Goal: Find specific page/section: Find specific page/section

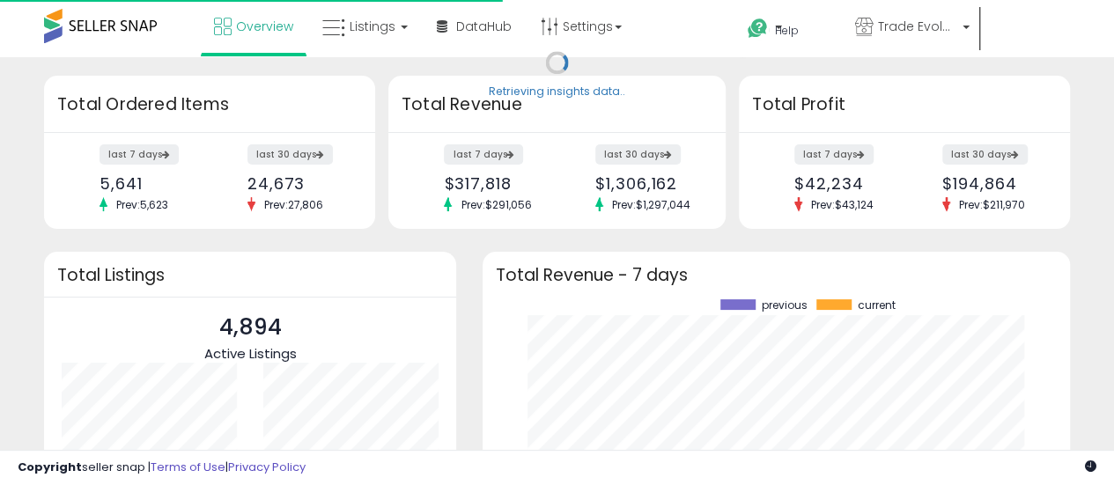
scroll to position [245, 552]
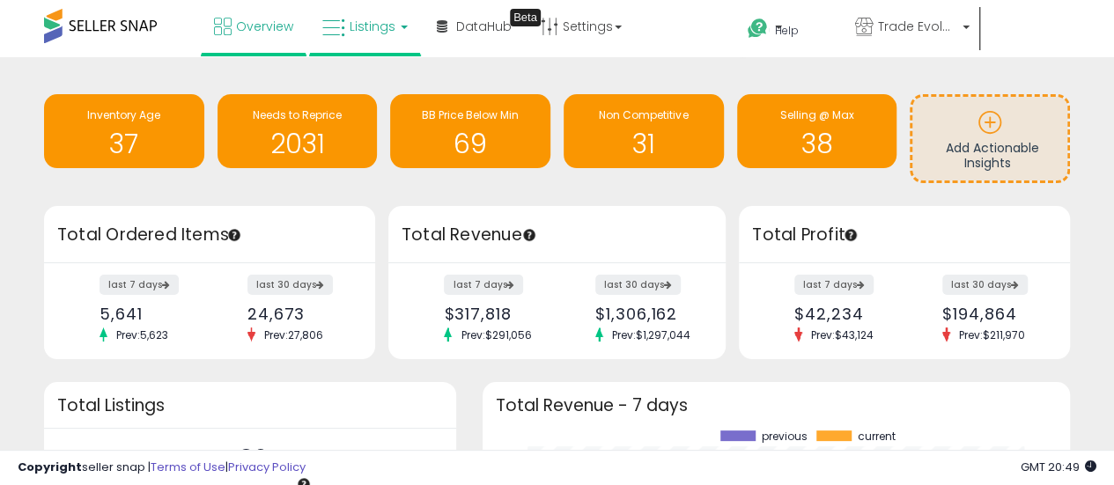
click at [375, 21] on span "Listings" at bounding box center [372, 27] width 46 height 18
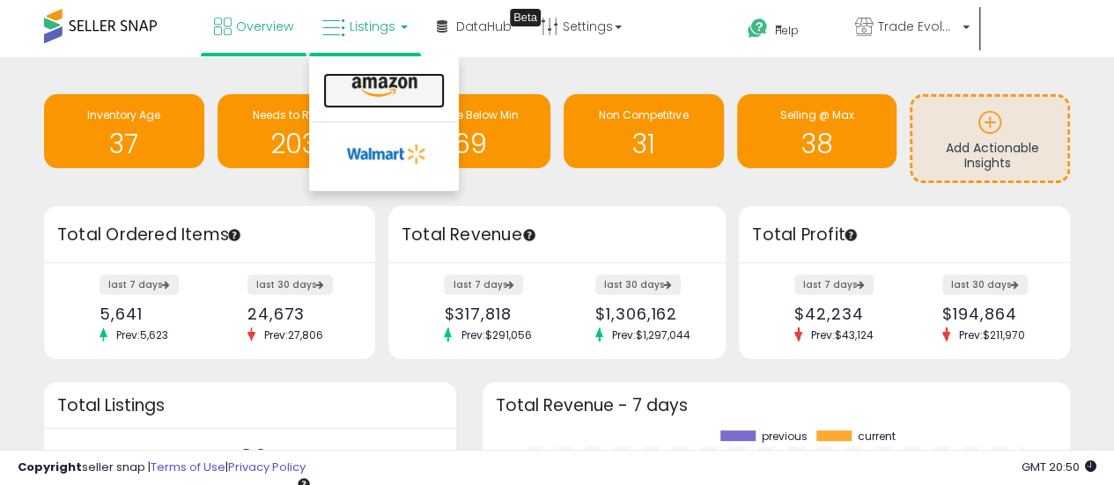
click at [386, 81] on icon at bounding box center [384, 87] width 77 height 23
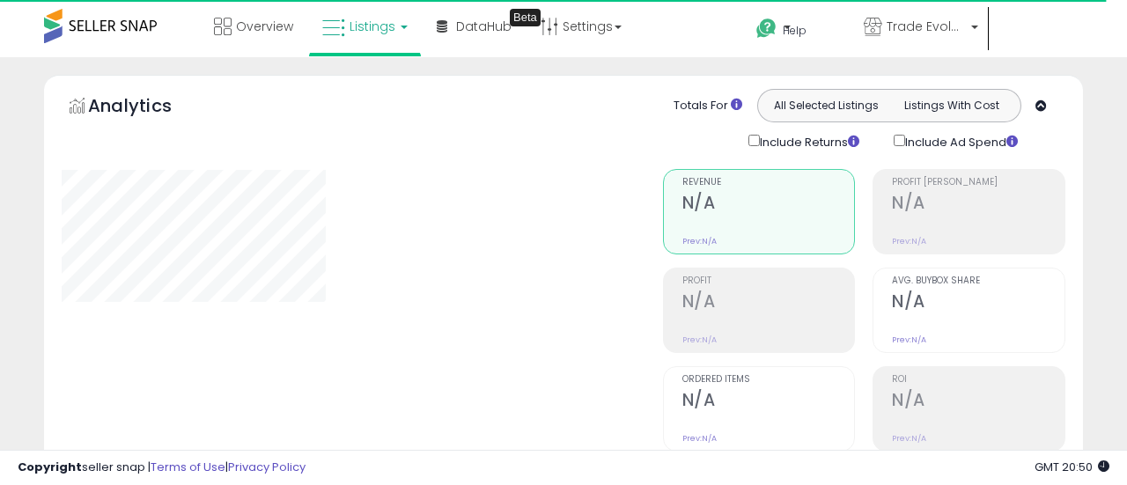
click at [648, 53] on div "Overview Listings DataHub Beta" at bounding box center [358, 37] width 742 height 75
